Goal: Check status: Check status

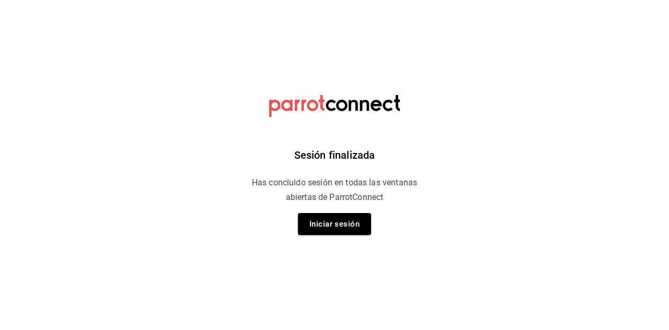
click at [342, 231] on button "Iniciar sesión" at bounding box center [334, 224] width 73 height 22
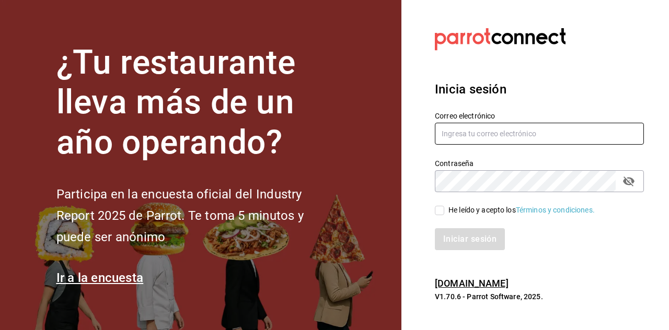
click at [484, 145] on input "text" at bounding box center [539, 134] width 209 height 22
type input "[EMAIL_ADDRESS][DOMAIN_NAME]"
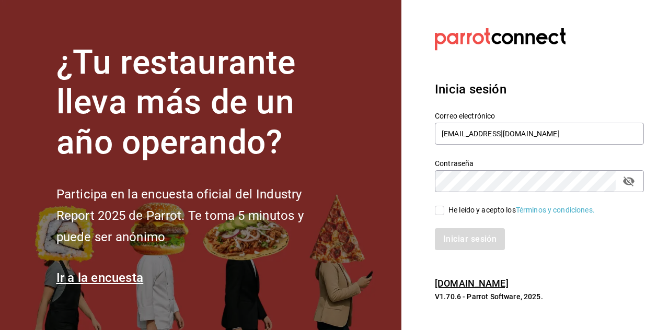
click at [440, 215] on input "He leído y acepto los Términos y condiciones." at bounding box center [439, 210] width 9 height 9
checkbox input "true"
click at [472, 250] on button "Iniciar sesión" at bounding box center [470, 240] width 71 height 22
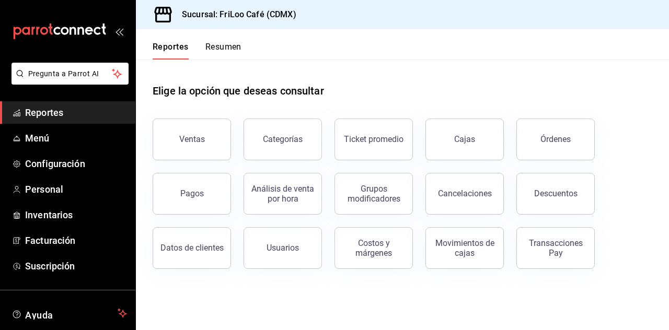
click at [552, 251] on div "Transacciones Pay" at bounding box center [555, 248] width 65 height 20
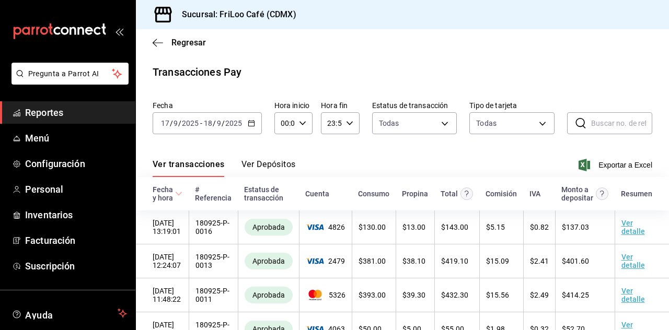
click at [249, 120] on \(Stroke\) "button" at bounding box center [249, 120] width 1 height 1
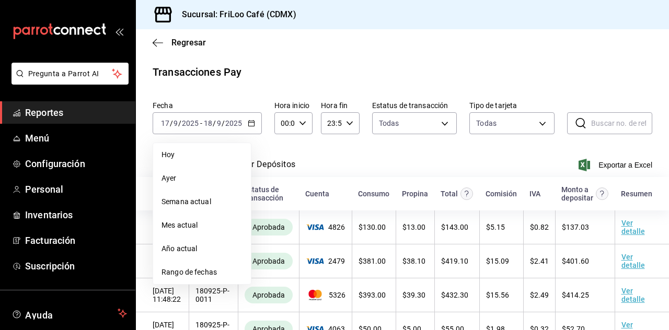
click at [169, 157] on span "Hoy" at bounding box center [202, 155] width 81 height 11
click at [183, 164] on button "Ver transacciones" at bounding box center [189, 168] width 72 height 18
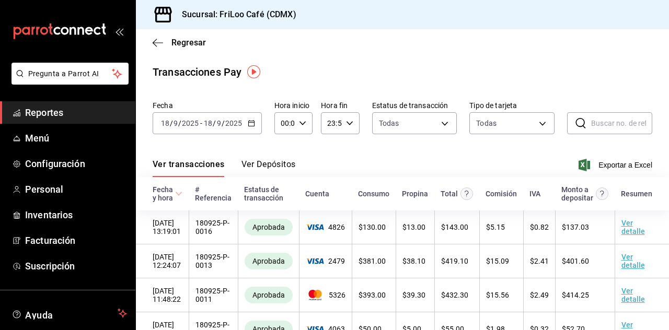
scroll to position [16, 0]
